Goal: Task Accomplishment & Management: Complete application form

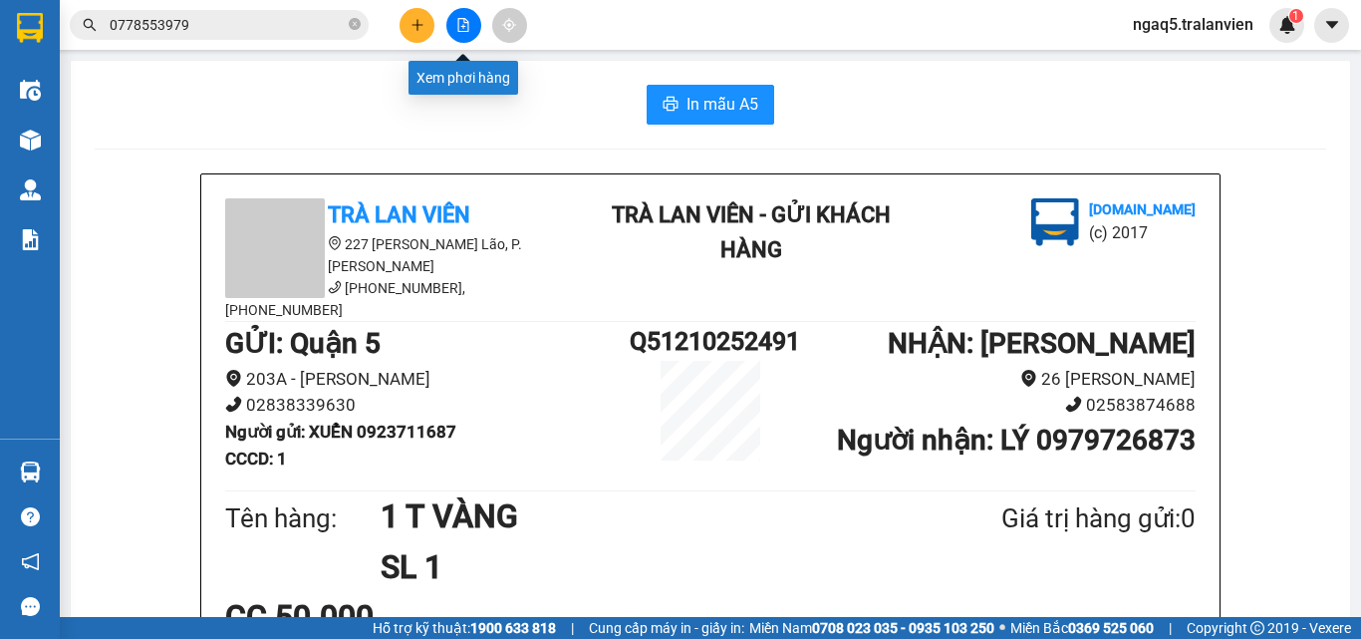
click at [417, 22] on icon "plus" at bounding box center [417, 25] width 14 height 14
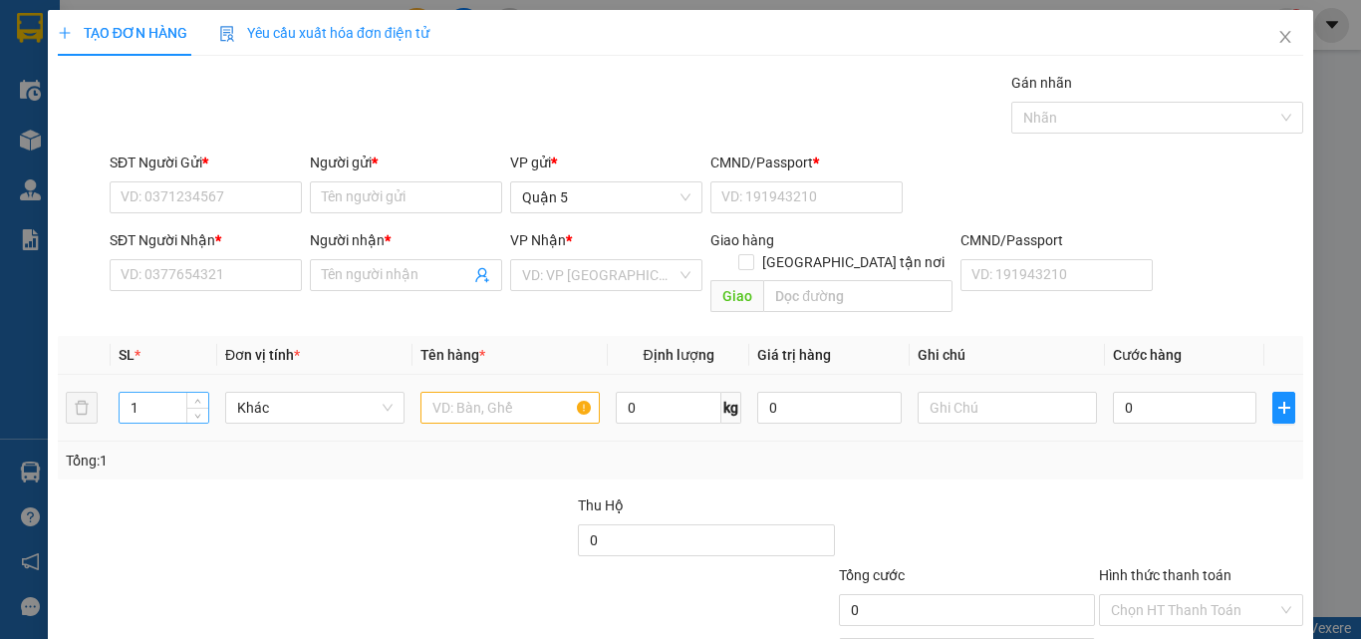
click at [162, 393] on input "1" at bounding box center [164, 408] width 89 height 30
type input "5"
click at [477, 392] on input "text" at bounding box center [509, 408] width 179 height 32
type input "5 TTC"
click at [1156, 392] on input "0" at bounding box center [1184, 408] width 143 height 32
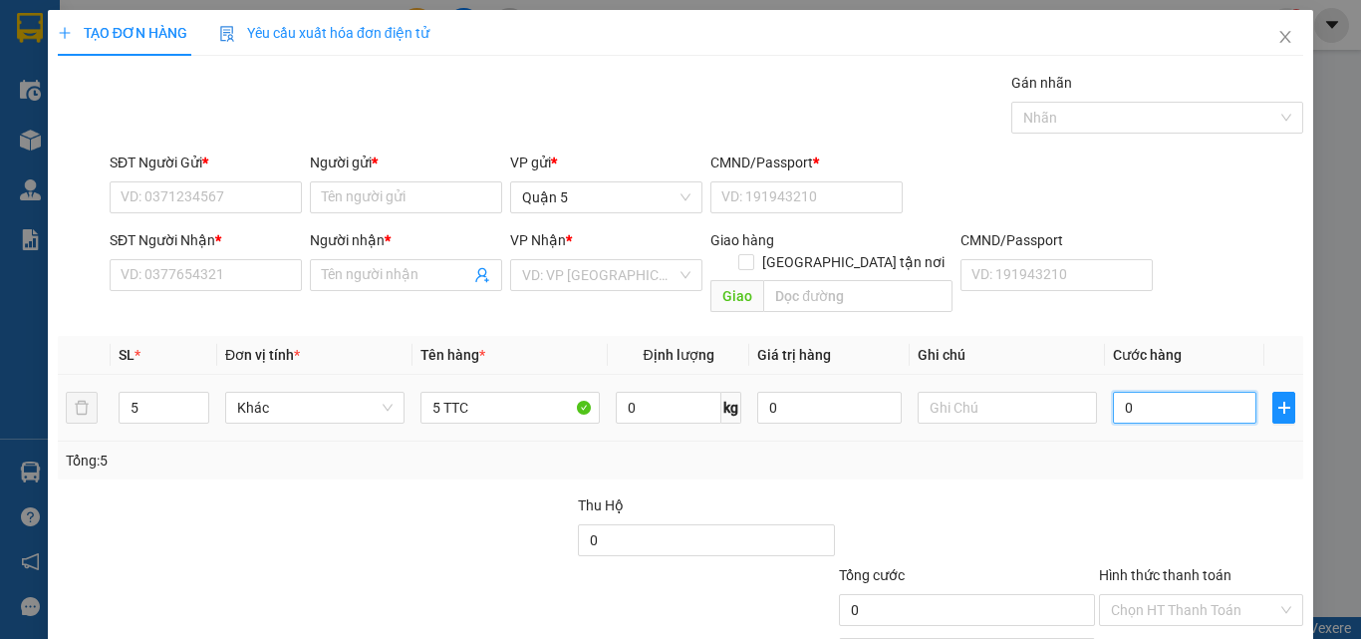
type input "2"
type input "22"
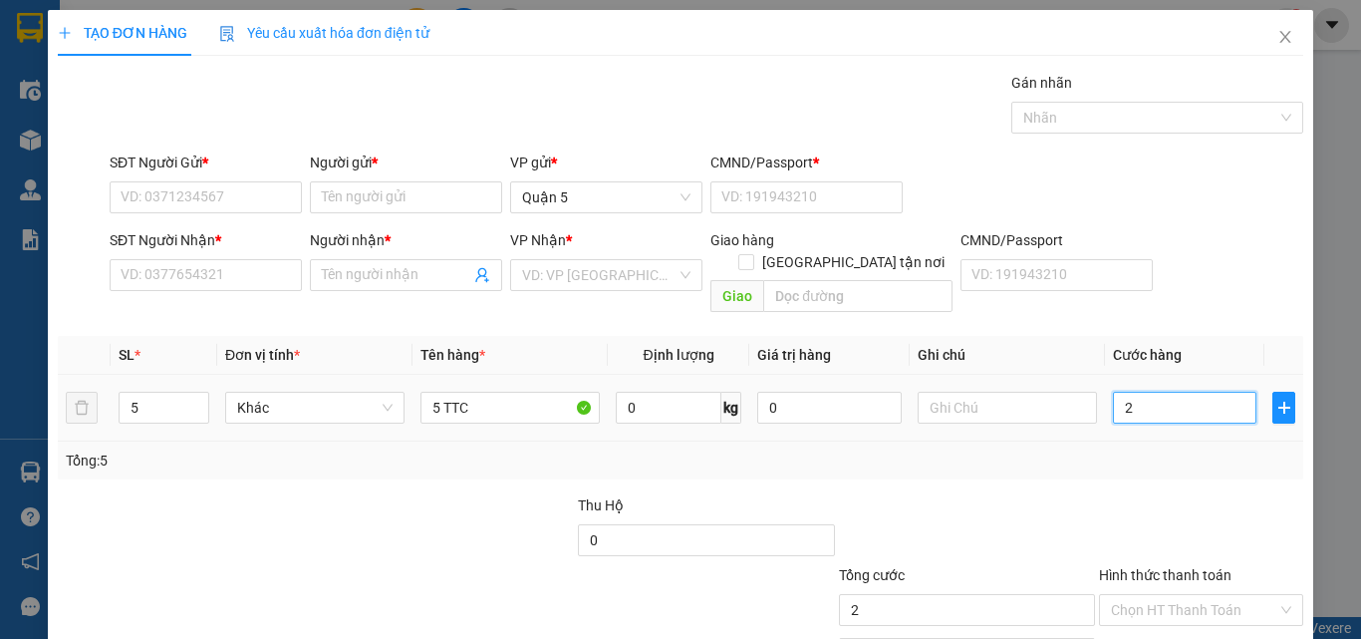
type input "22"
type input "225"
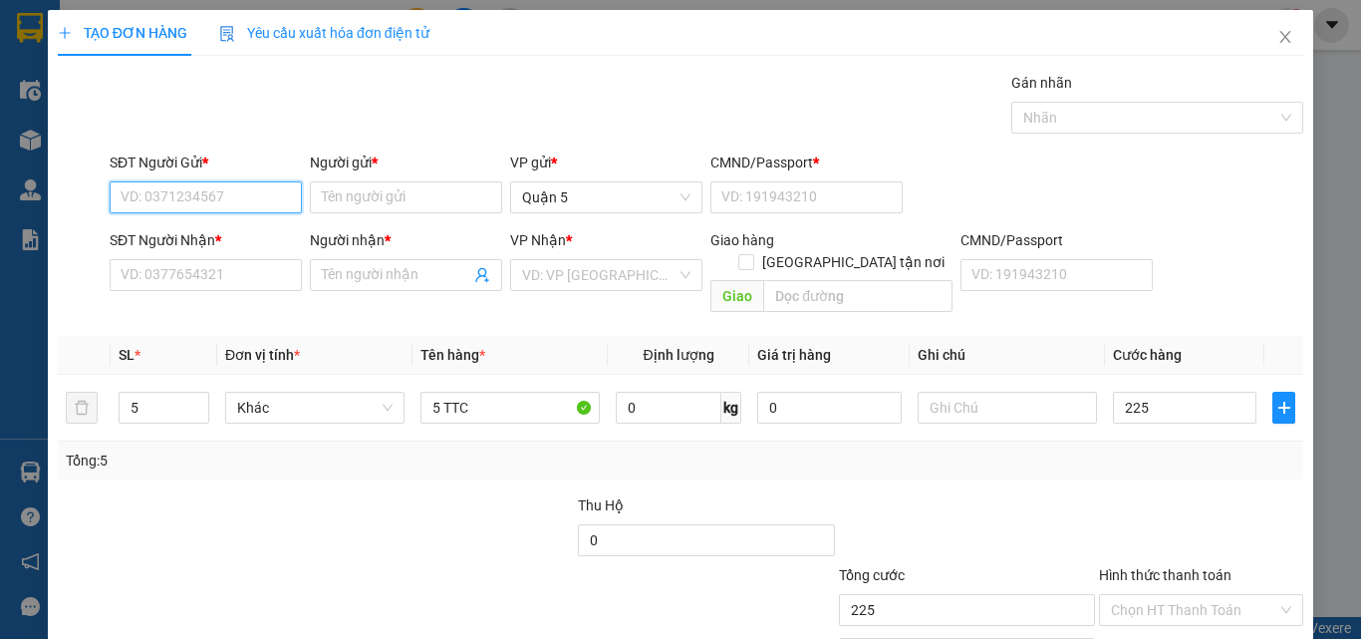
type input "225.000"
click at [226, 184] on input "SĐT Người Gửi *" at bounding box center [206, 197] width 192 height 32
click at [232, 199] on input "0948179020" at bounding box center [206, 197] width 192 height 32
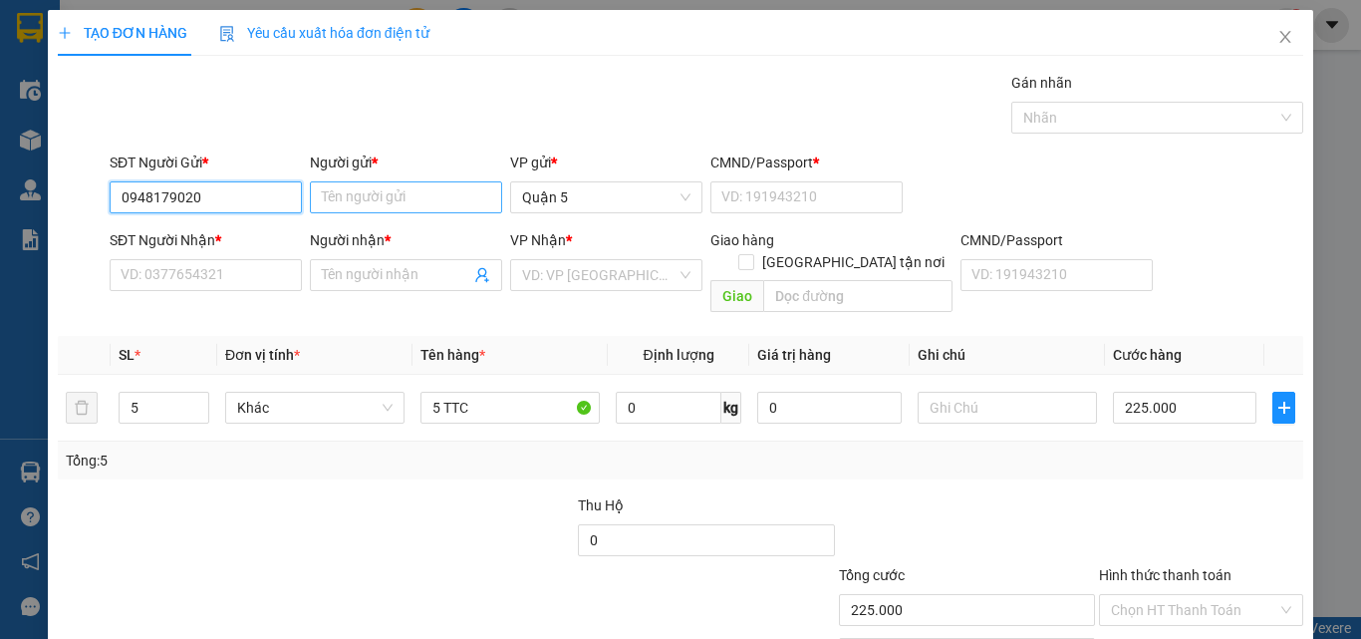
type input "0948179020"
click at [439, 199] on input "Người gửi *" at bounding box center [406, 197] width 192 height 32
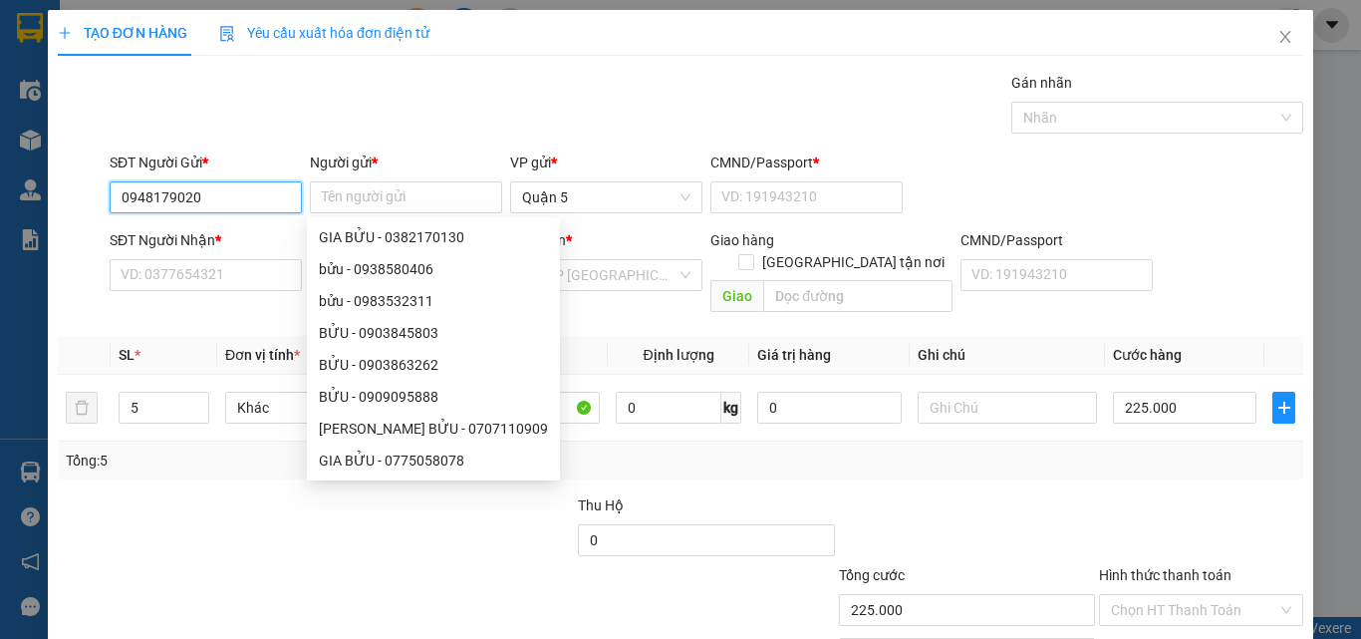
click at [233, 200] on input "0948179020" at bounding box center [206, 197] width 192 height 32
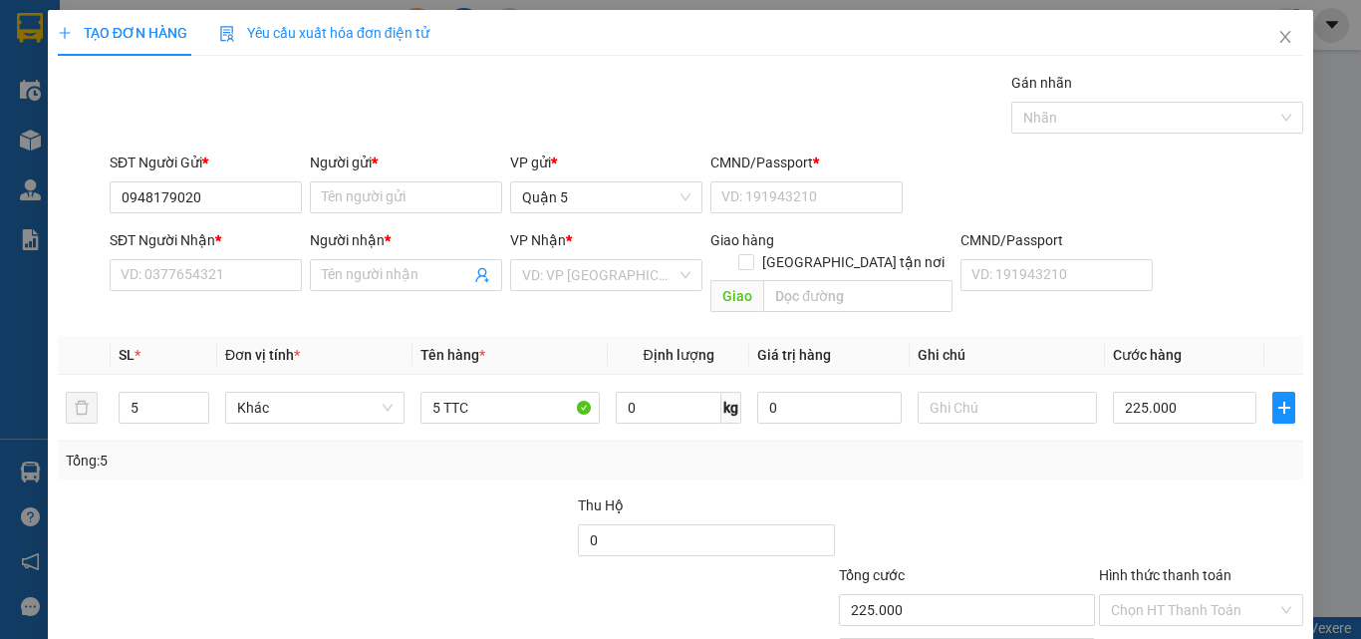
click at [250, 118] on div "Gán nhãn Nhãn" at bounding box center [706, 107] width 1201 height 70
click at [211, 196] on input "0948179020" at bounding box center [206, 197] width 192 height 32
click at [340, 204] on input "Người gửi *" at bounding box center [406, 197] width 192 height 32
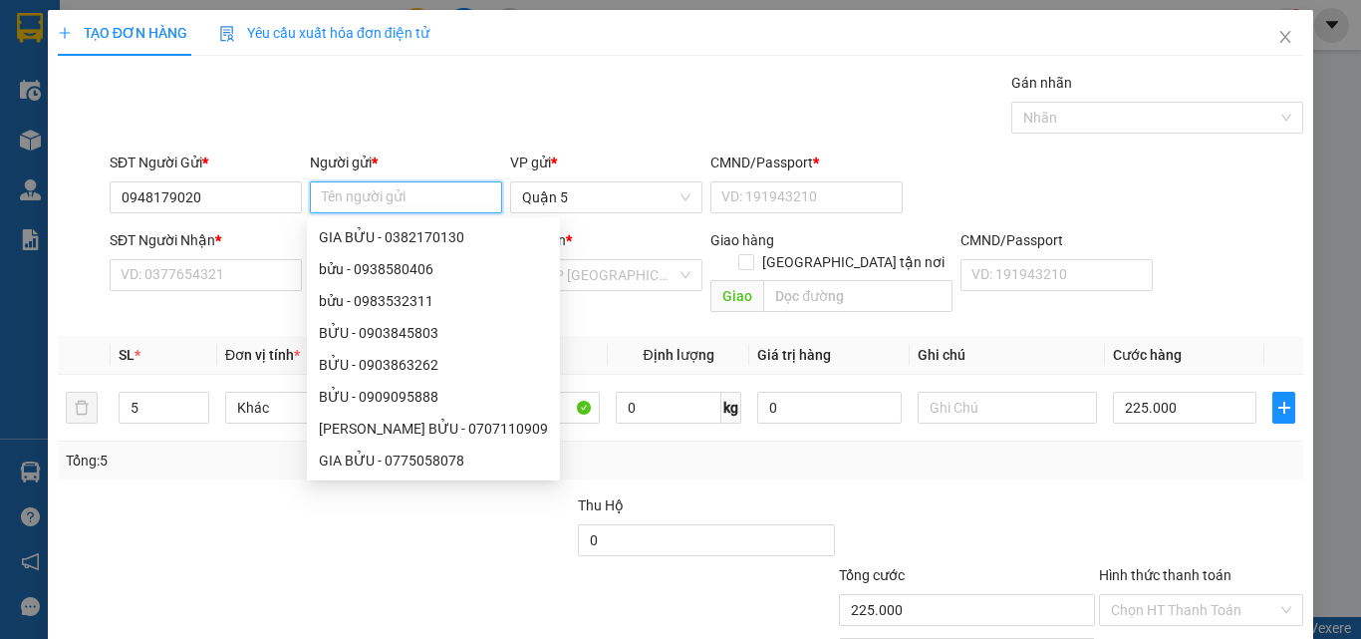
click at [340, 204] on input "Người gửi *" at bounding box center [406, 197] width 192 height 32
type input "NAM"
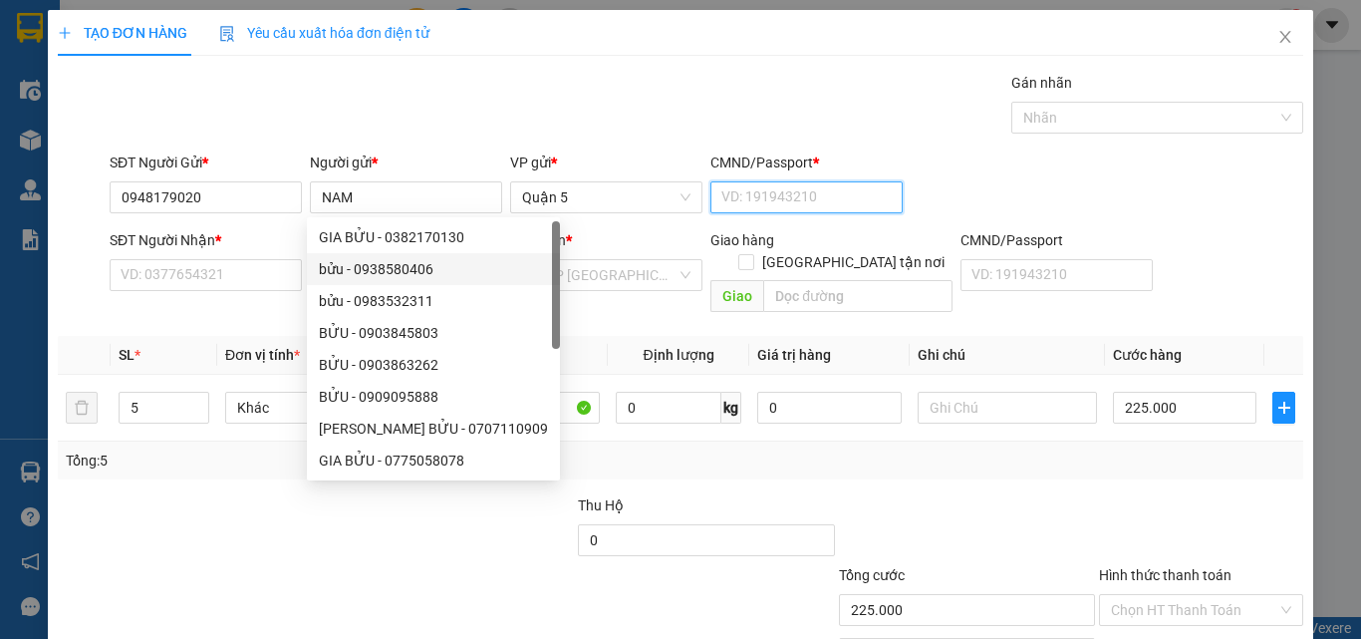
click at [802, 195] on input "CMND/Passport *" at bounding box center [806, 197] width 192 height 32
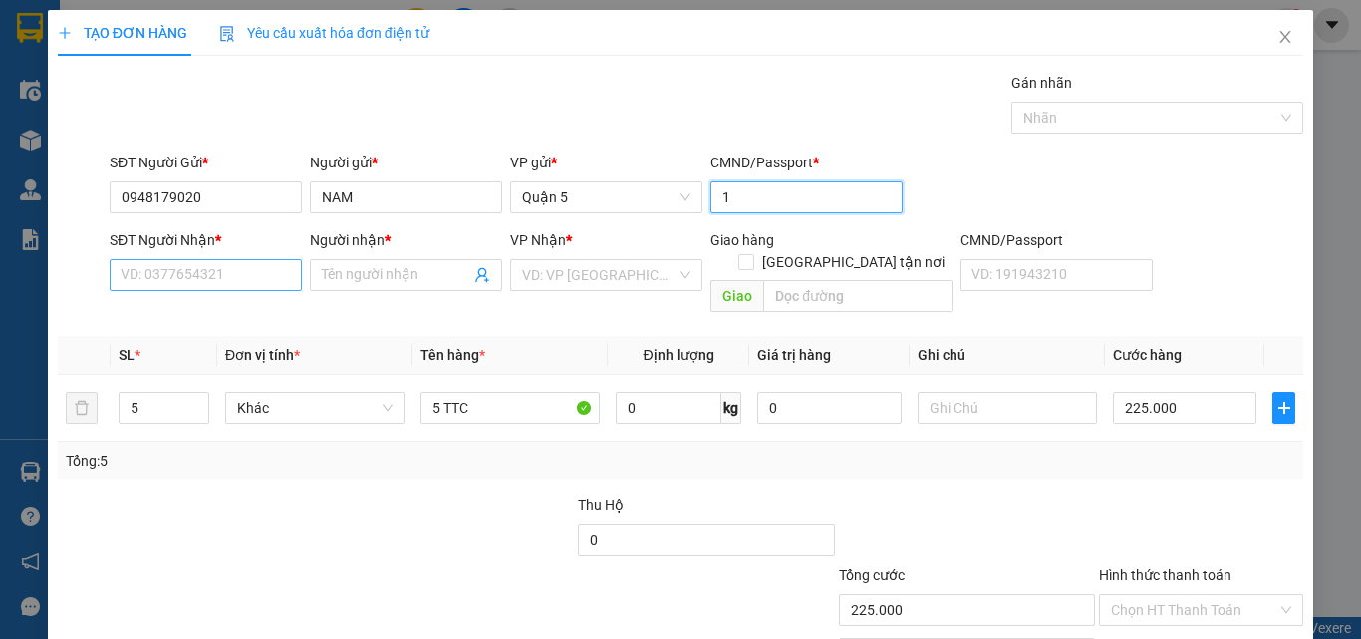
type input "1"
click at [188, 284] on input "SĐT Người Nhận *" at bounding box center [206, 275] width 192 height 32
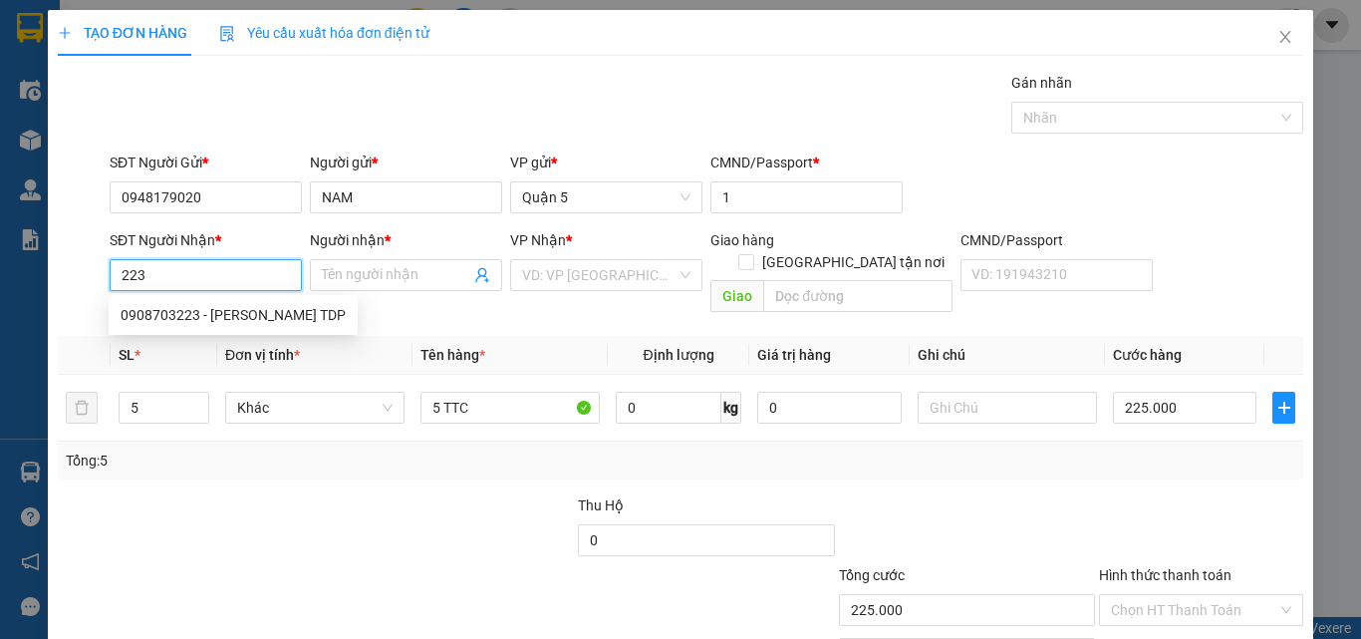
click at [197, 269] on input "223" at bounding box center [206, 275] width 192 height 32
type input "2"
click at [191, 265] on input "611" at bounding box center [206, 275] width 192 height 32
click at [274, 296] on div "0907000611 0907000611 - [PERSON_NAME]" at bounding box center [219, 315] width 220 height 40
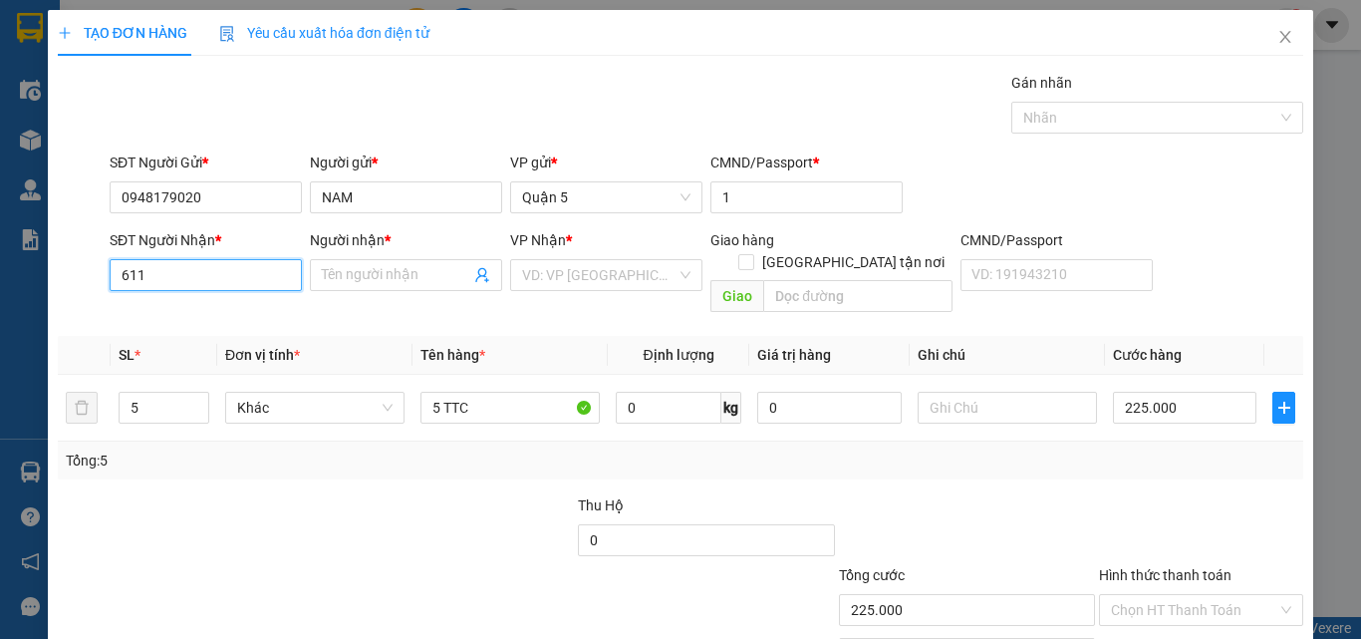
click at [213, 277] on input "611" at bounding box center [206, 275] width 192 height 32
drag, startPoint x: 236, startPoint y: 313, endPoint x: 367, endPoint y: 312, distance: 130.5
click at [240, 314] on div "0907000611 - [PERSON_NAME]" at bounding box center [219, 315] width 196 height 22
type input "0907000611"
type input "[PERSON_NAME]"
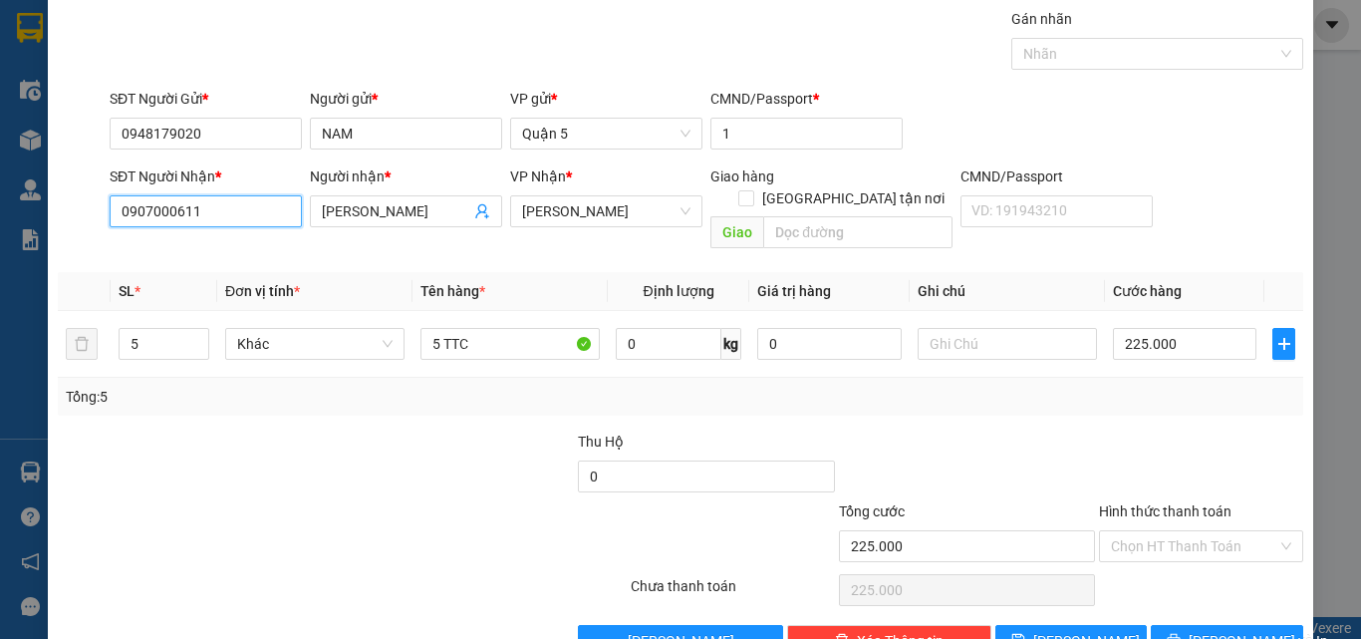
scroll to position [99, 0]
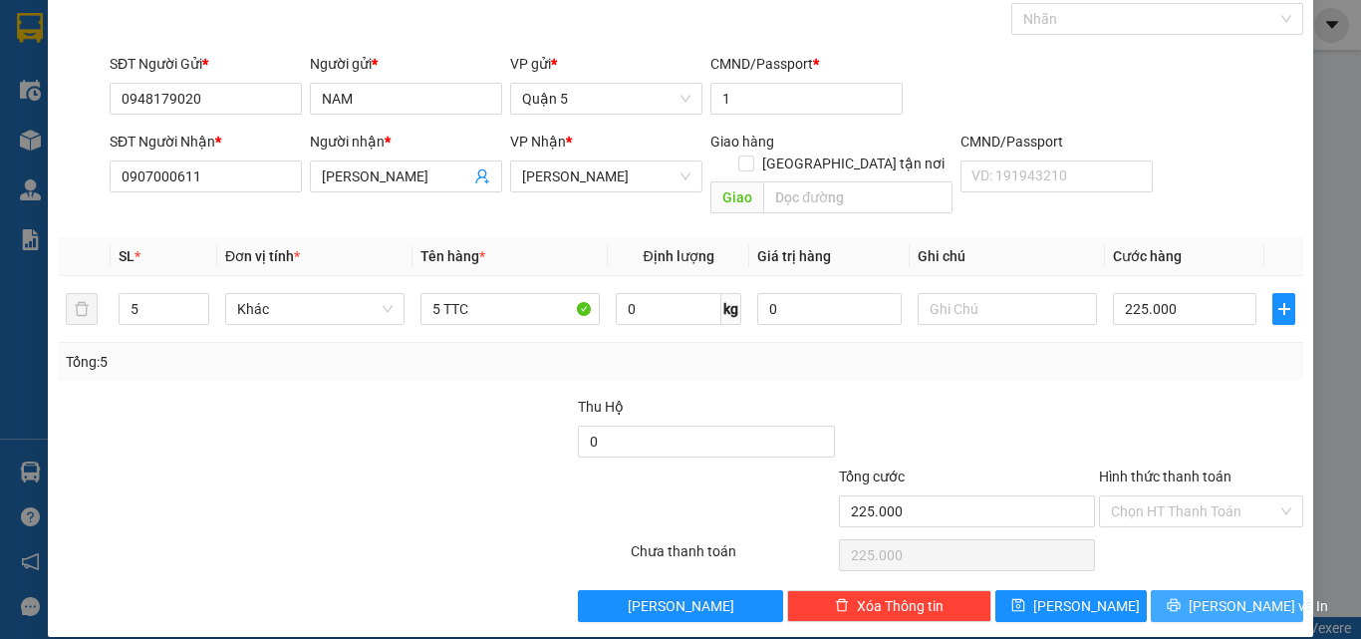
click at [1238, 595] on span "[PERSON_NAME] và In" at bounding box center [1258, 606] width 139 height 22
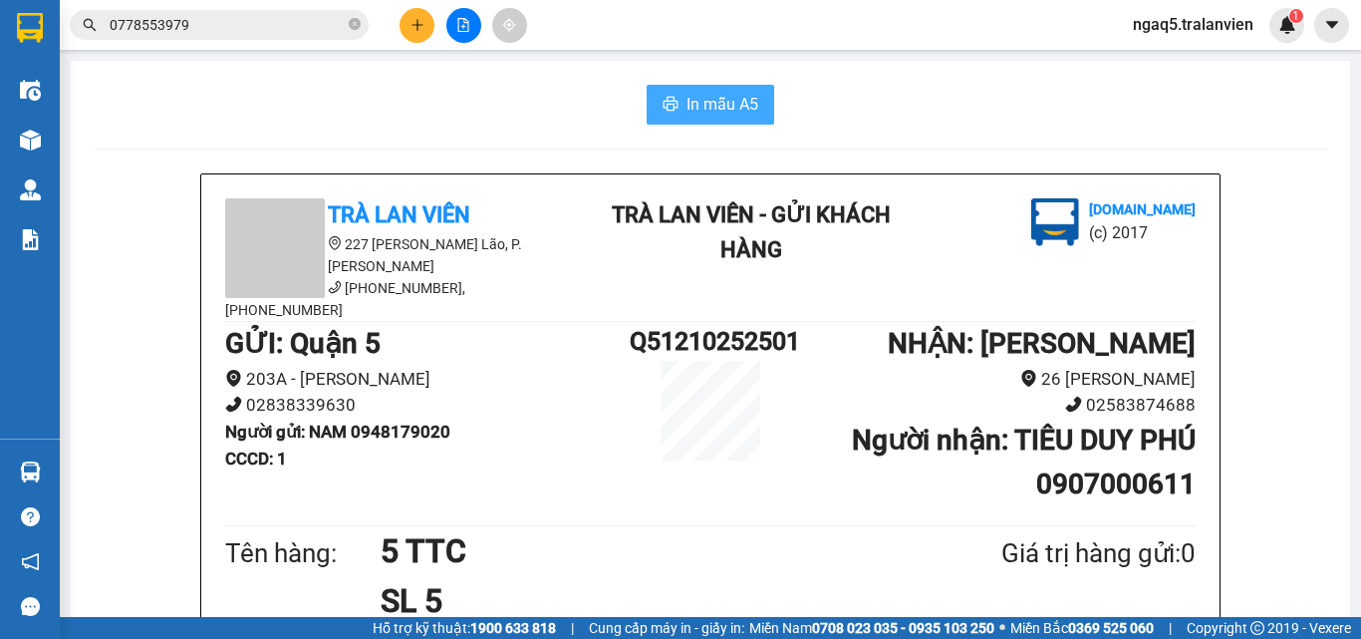
click at [708, 88] on button "In mẫu A5" at bounding box center [711, 105] width 128 height 40
click at [294, 119] on div "In mẫu A5" at bounding box center [710, 105] width 1231 height 40
click at [420, 28] on icon "plus" at bounding box center [417, 25] width 14 height 14
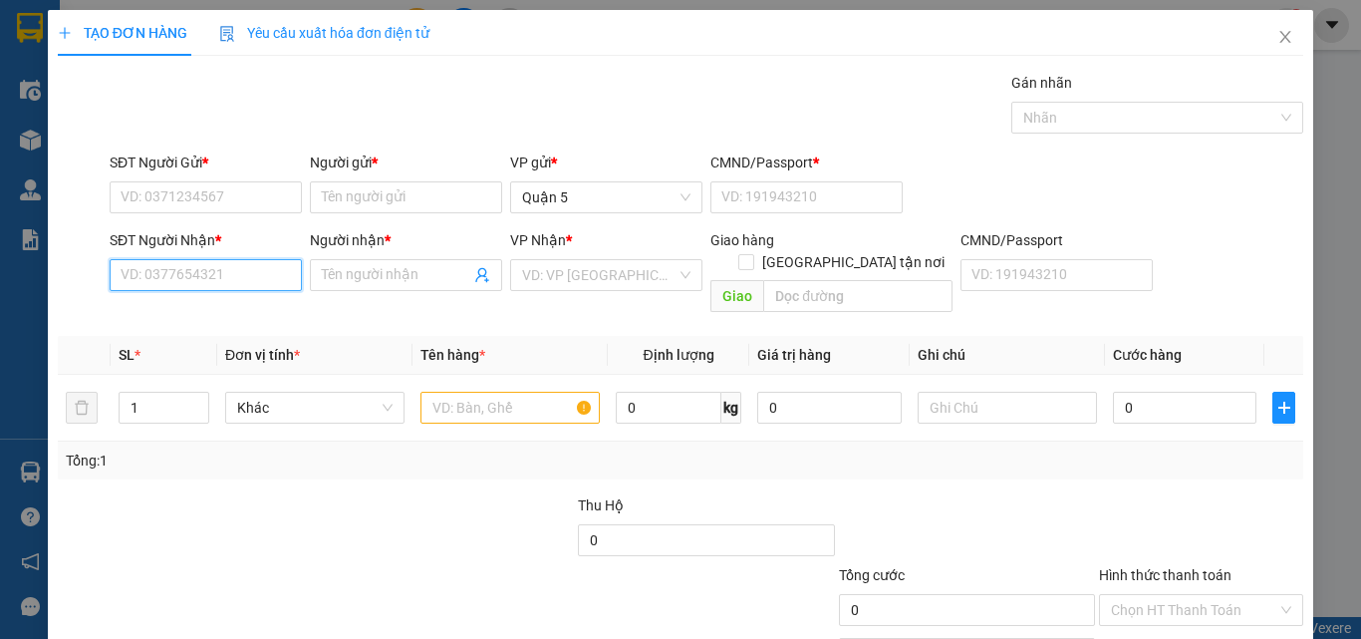
click at [189, 284] on input "SĐT Người Nhận *" at bounding box center [206, 275] width 192 height 32
